Goal: Find specific page/section: Find specific page/section

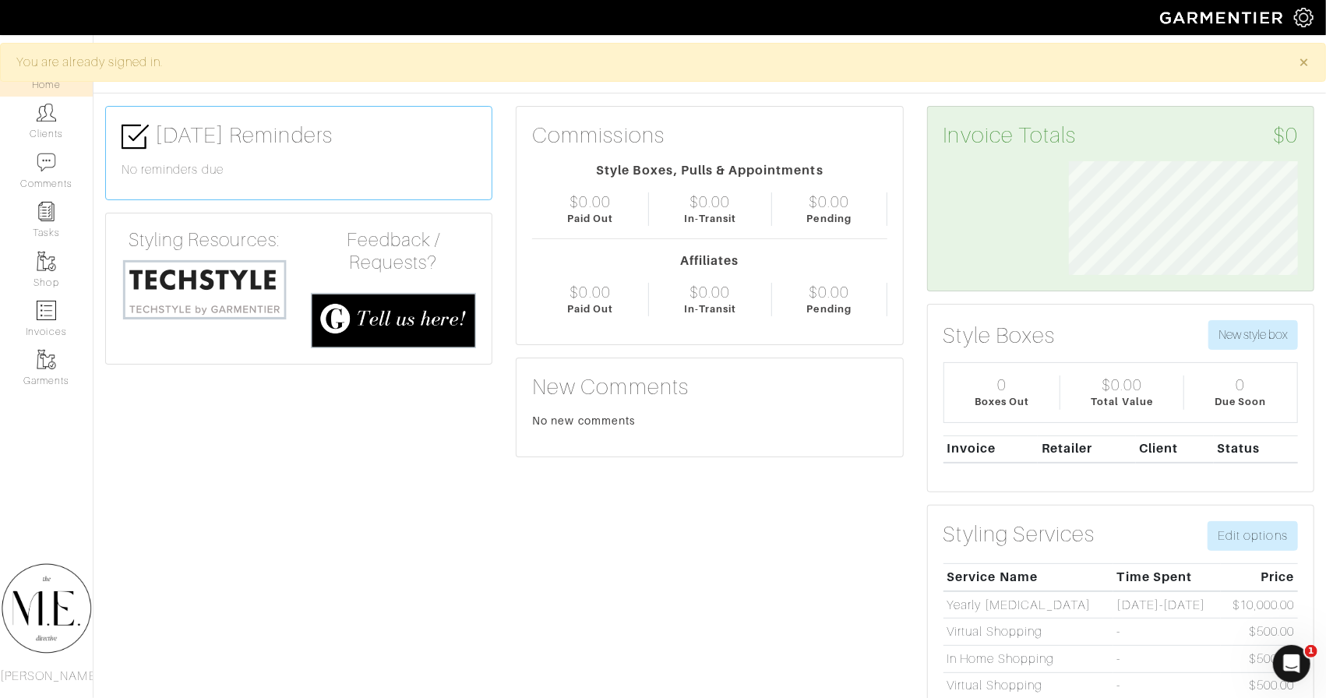
scroll to position [114, 252]
click at [44, 113] on img at bounding box center [46, 112] width 19 height 19
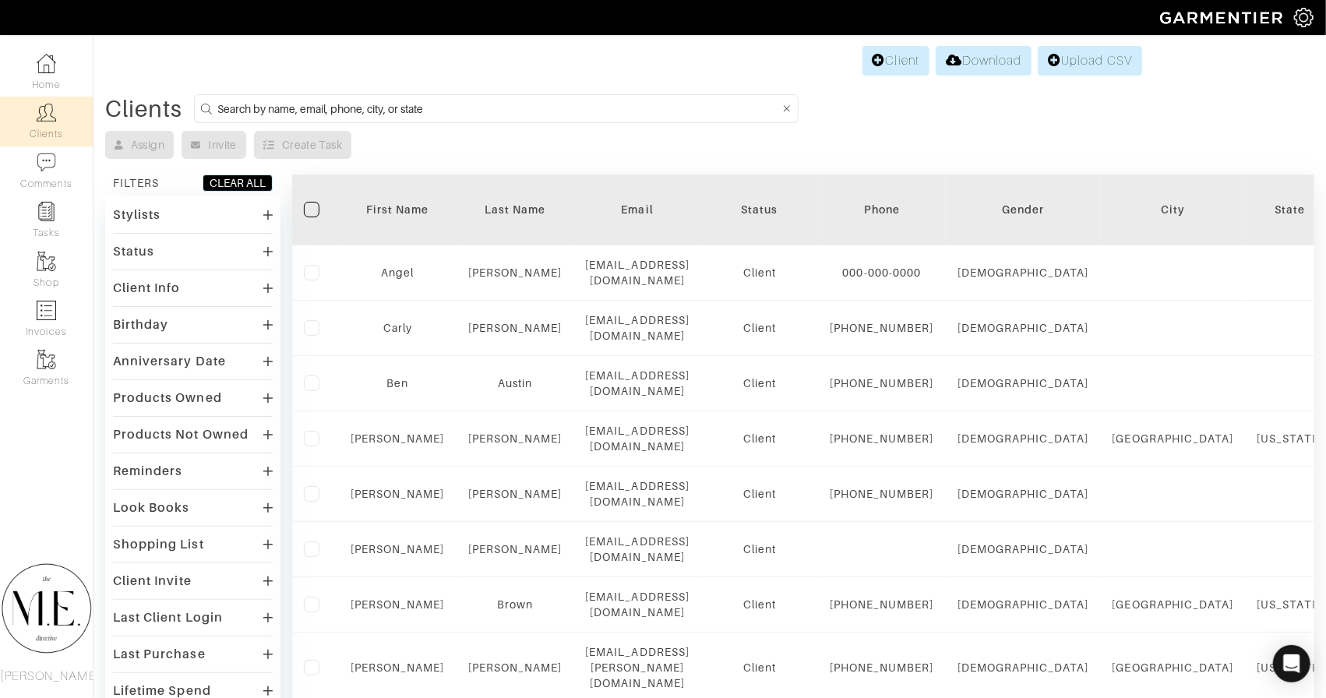
click at [636, 106] on input at bounding box center [498, 108] width 562 height 19
type input "[PERSON_NAME]"
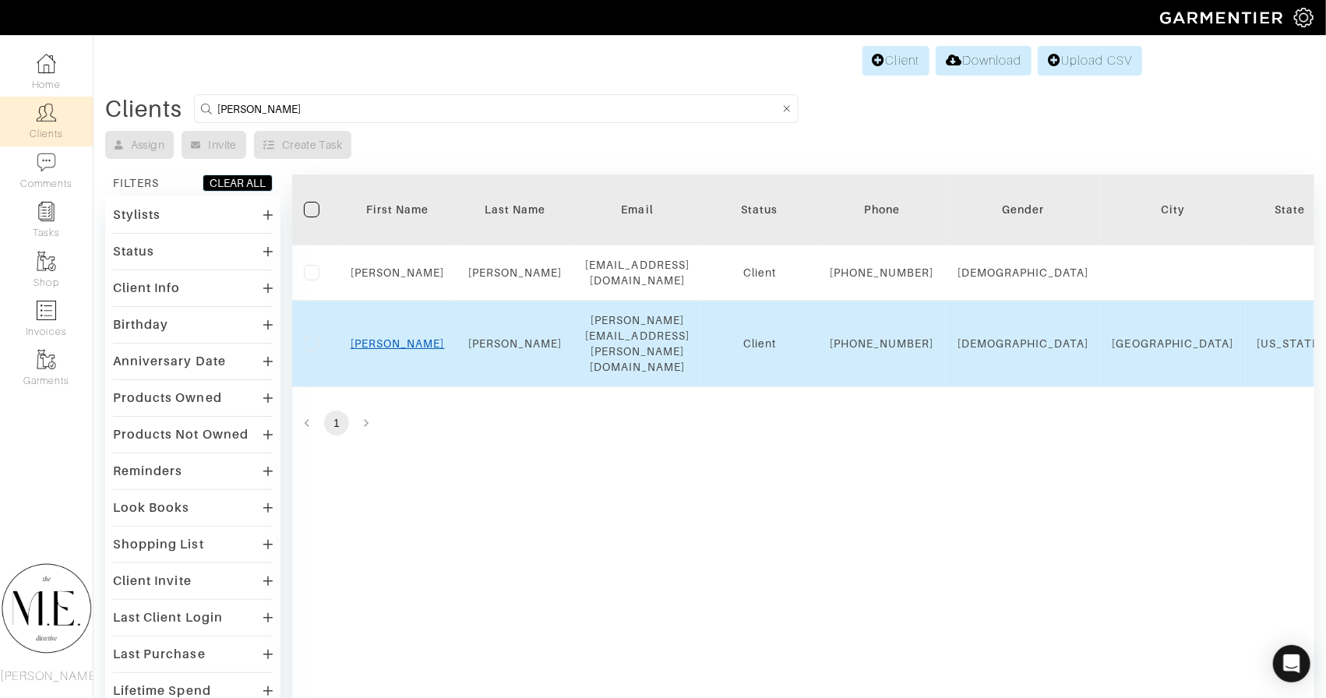
click at [400, 345] on link "Ryan" at bounding box center [398, 343] width 94 height 12
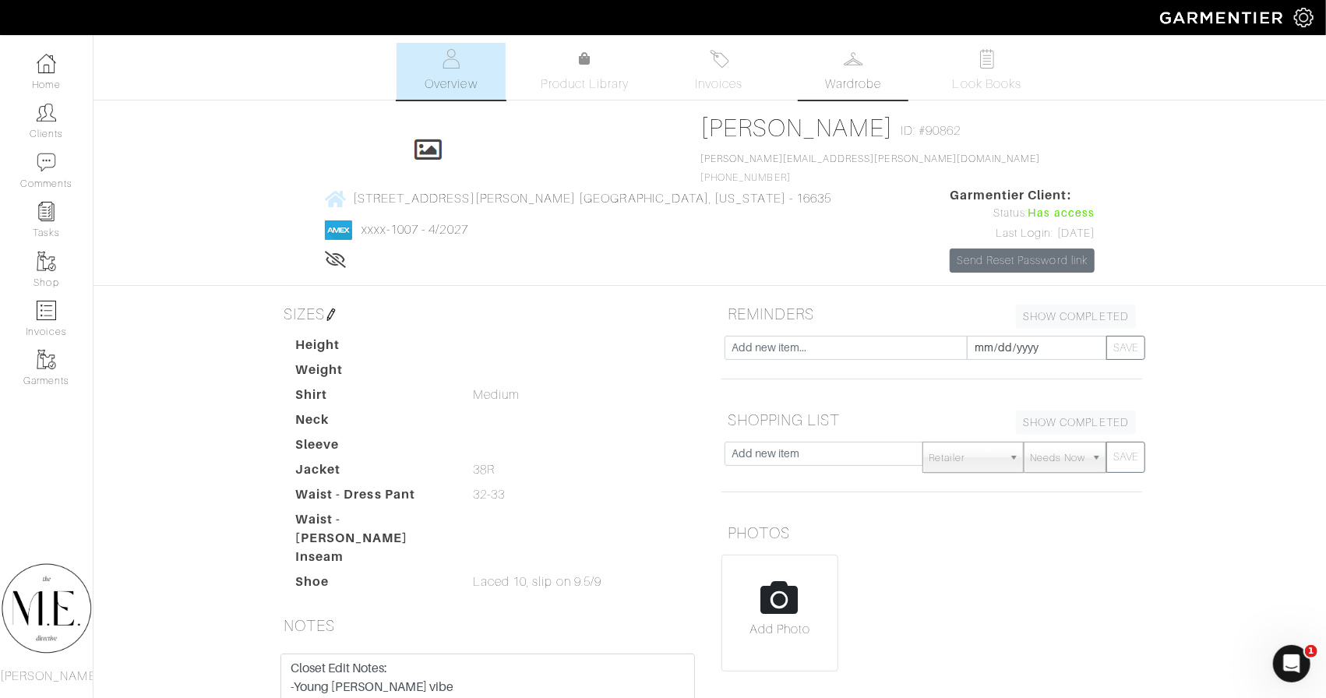
click at [874, 79] on span "Wardrobe" at bounding box center [853, 84] width 56 height 19
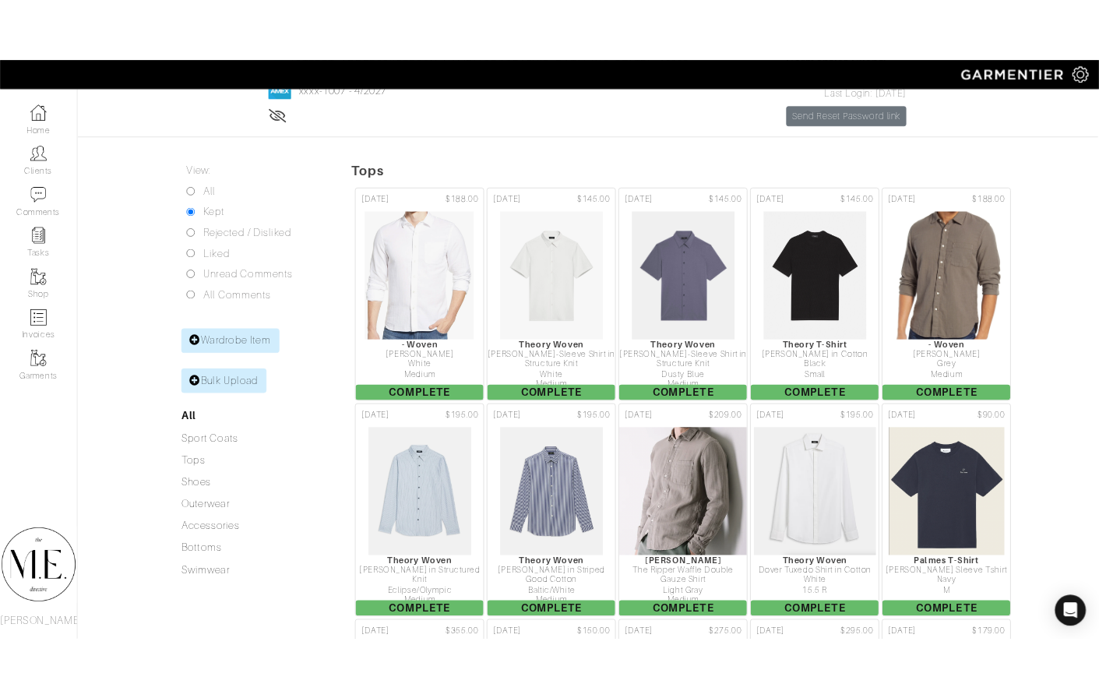
scroll to position [190, 2]
